Goal: Information Seeking & Learning: Learn about a topic

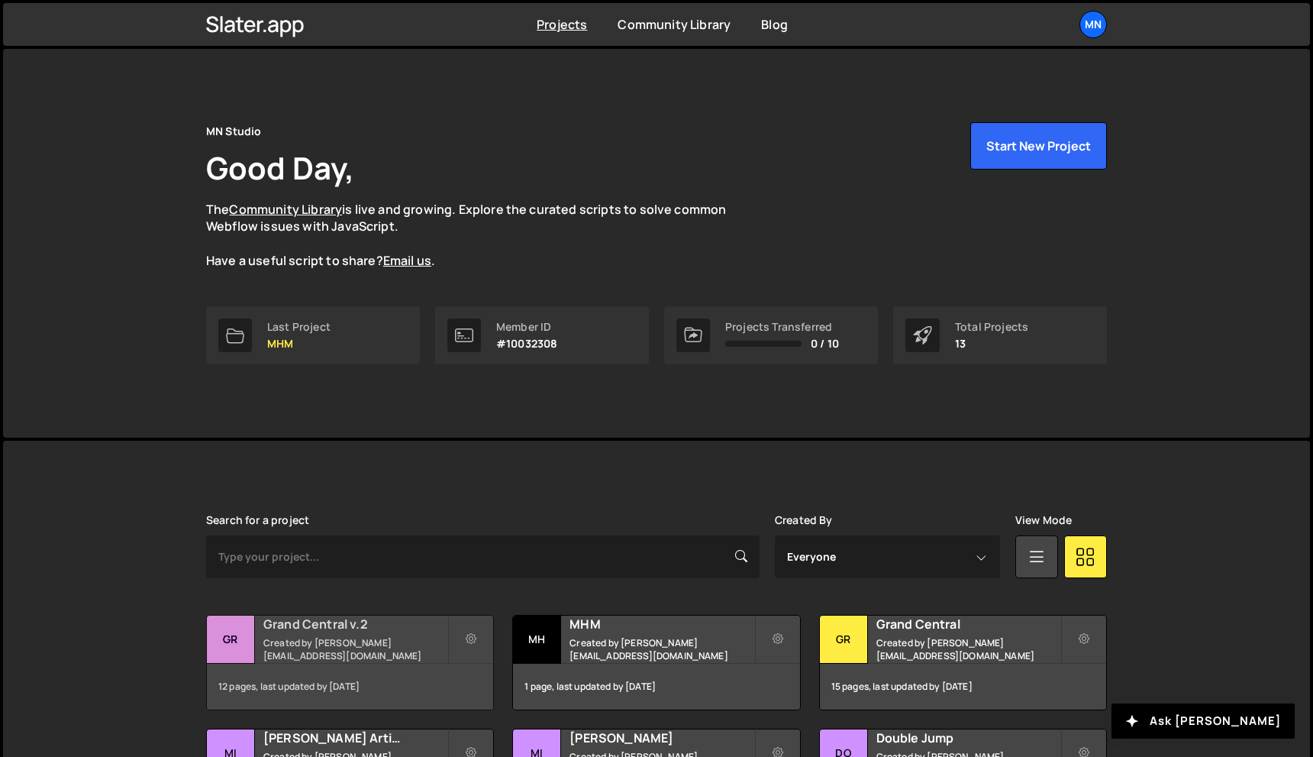
click at [334, 629] on h2 "Grand Central v.2" at bounding box center [355, 623] width 184 height 17
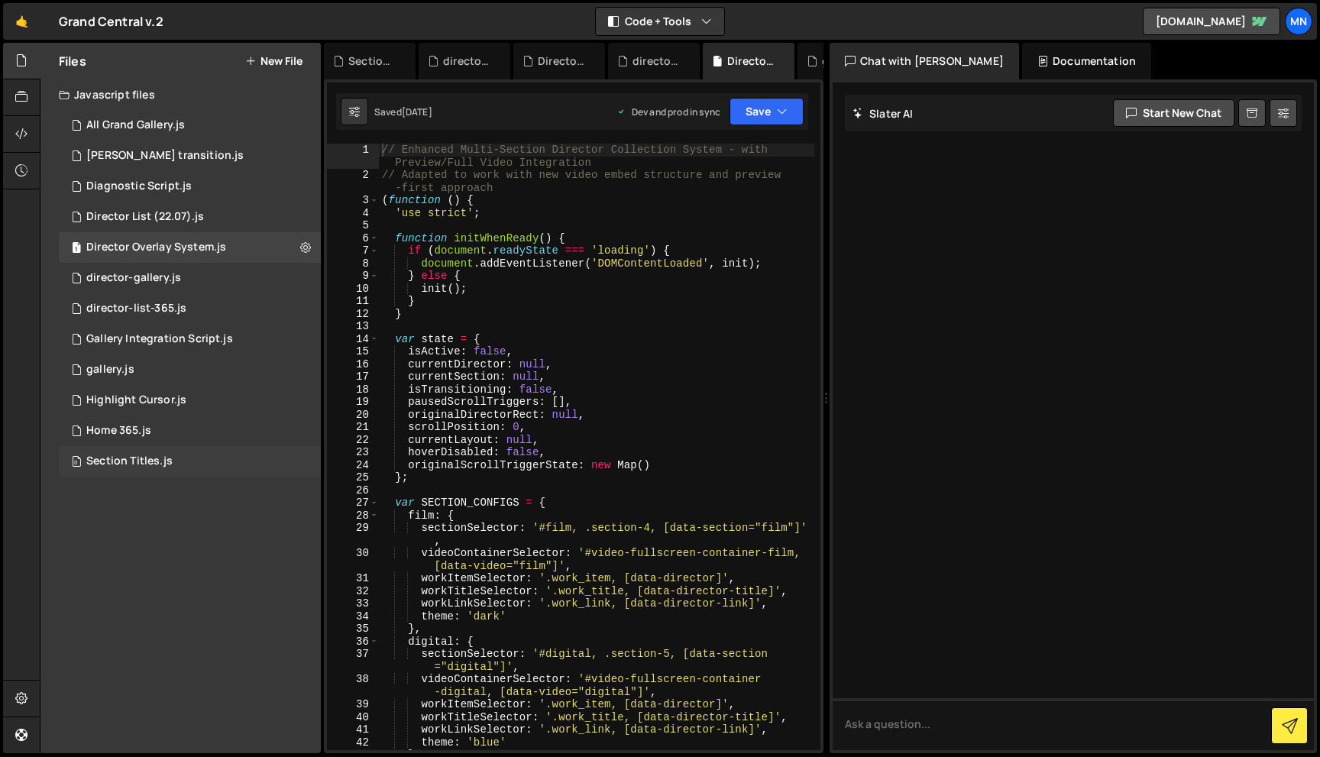
click at [115, 458] on div "Section Titles.js" at bounding box center [129, 461] width 86 height 14
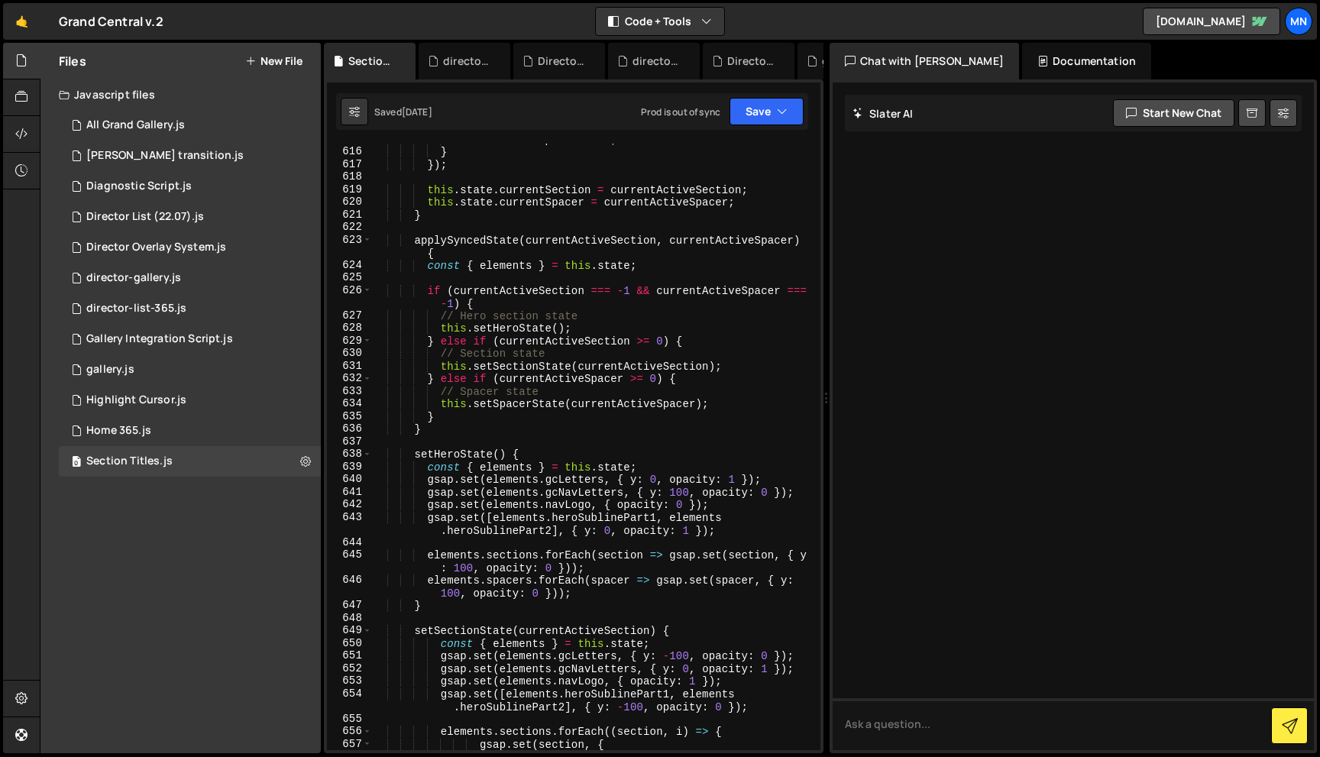
scroll to position [9317, 0]
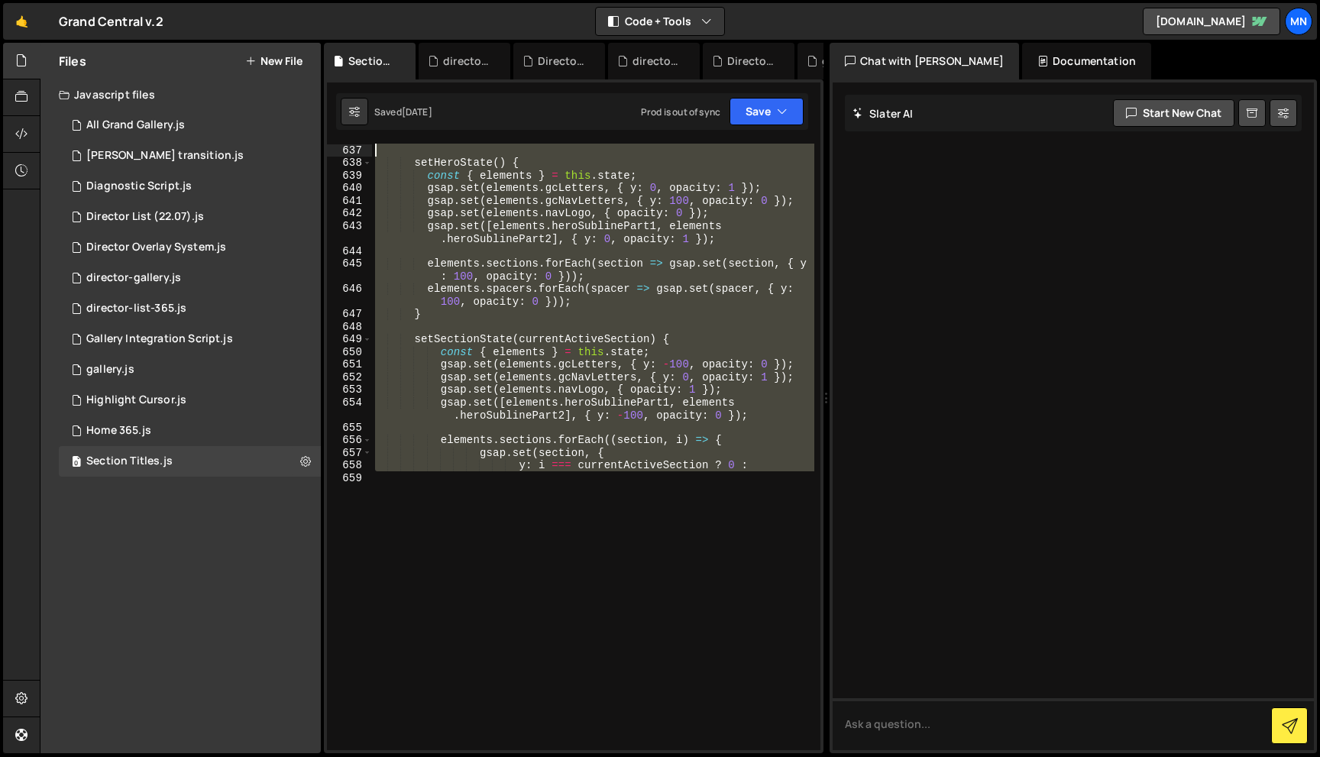
drag, startPoint x: 421, startPoint y: 533, endPoint x: 307, endPoint y: -57, distance: 600.4
click at [307, 0] on html "Projects Community Library Blog MN Projects Your Teams Invite team member Accou…" at bounding box center [660, 378] width 1320 height 757
type textarea "setupRemainingScrollTriggers() {"
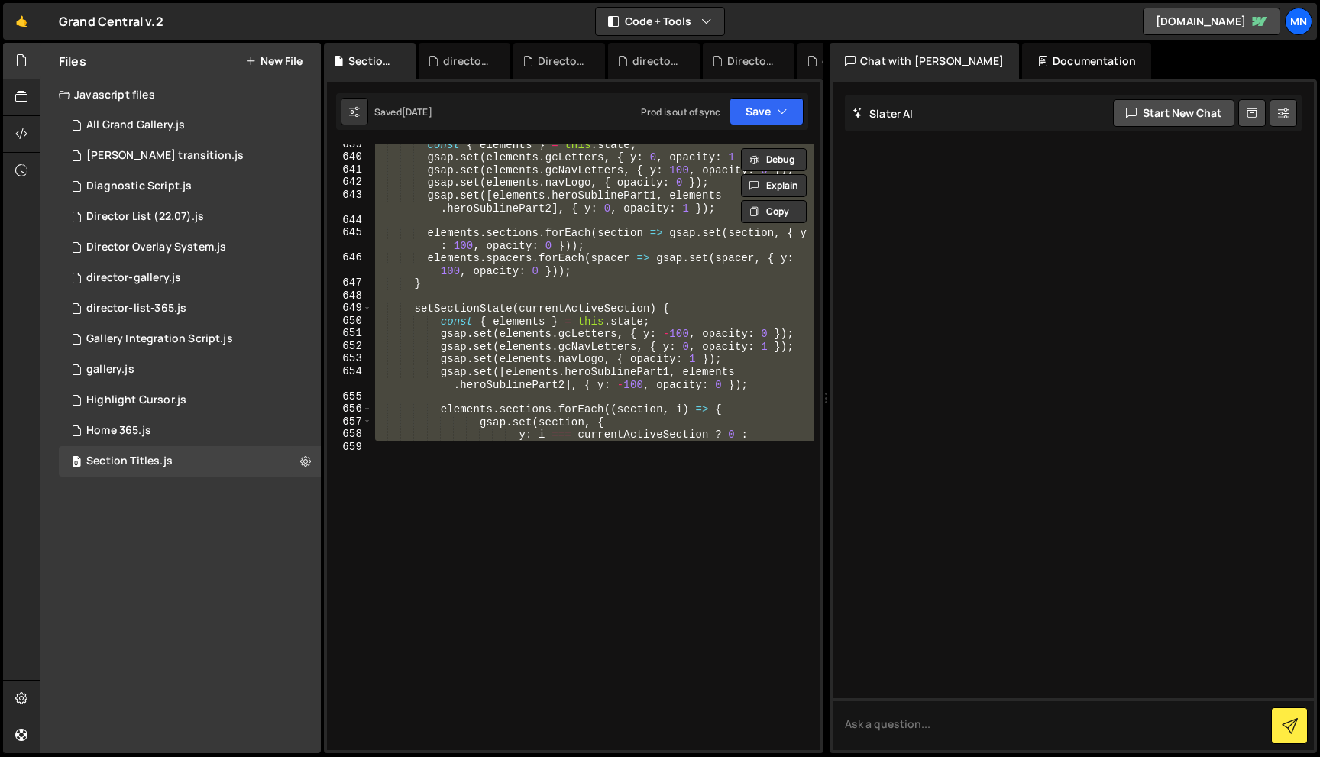
drag, startPoint x: 408, startPoint y: 506, endPoint x: 425, endPoint y: 505, distance: 17.6
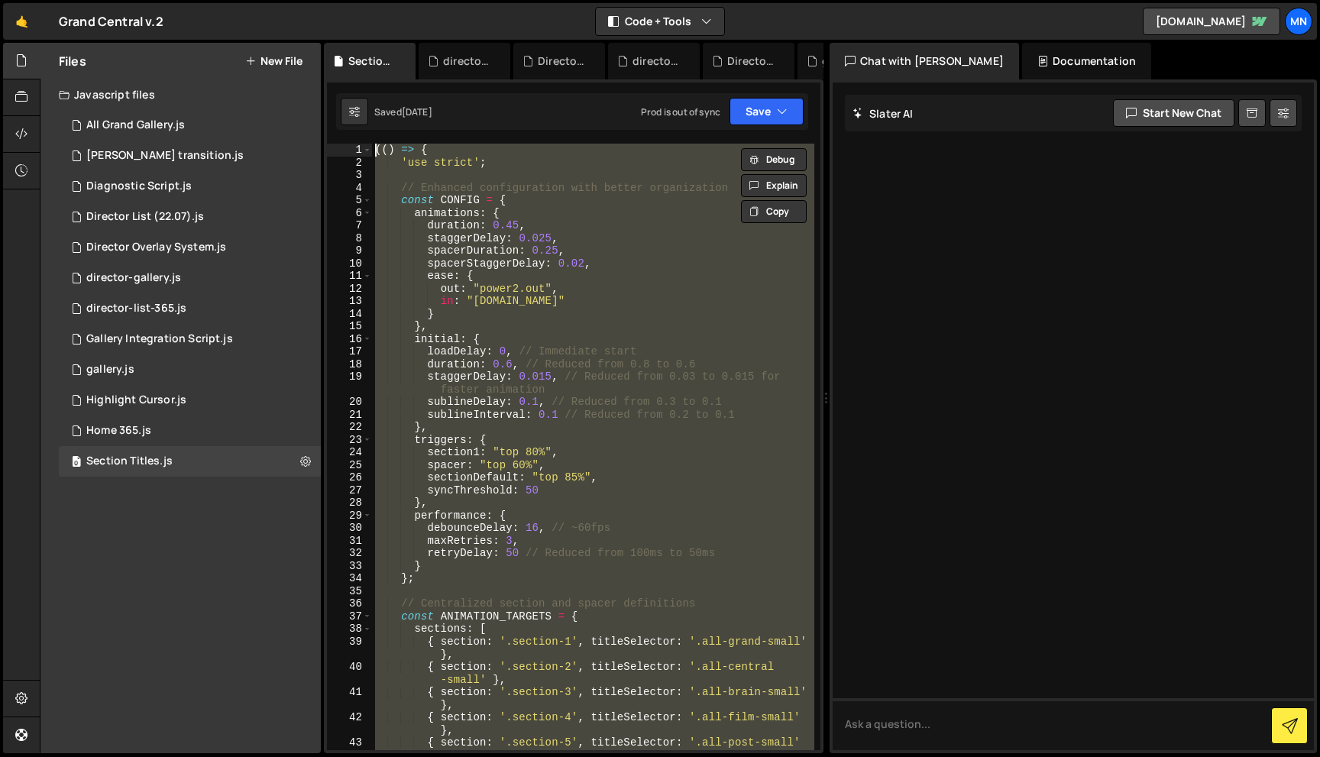
scroll to position [0, 0]
drag, startPoint x: 438, startPoint y: 504, endPoint x: 381, endPoint y: -34, distance: 540.6
click at [381, 0] on html "Projects Community Library Blog MN Projects Your Teams Invite team member Accou…" at bounding box center [660, 378] width 1320 height 757
type textarea "(() => { 'use strict';"
